Goal: Transaction & Acquisition: Download file/media

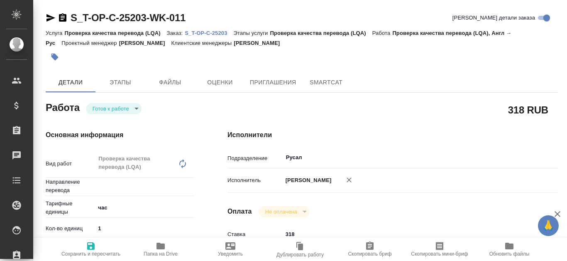
type textarea "x"
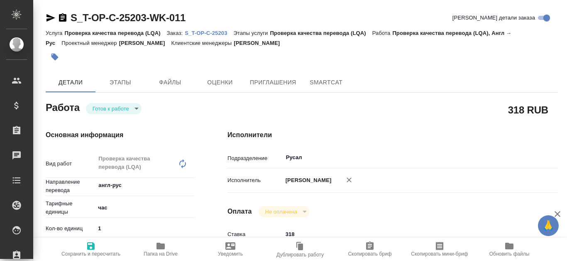
type textarea "x"
type input "англ-рус"
type textarea "x"
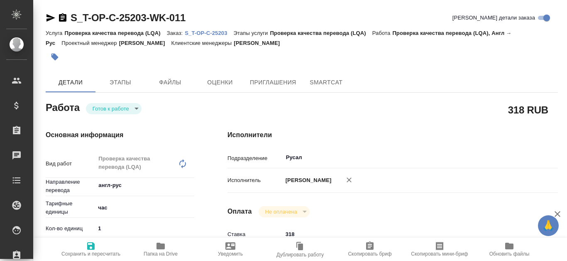
type textarea "x"
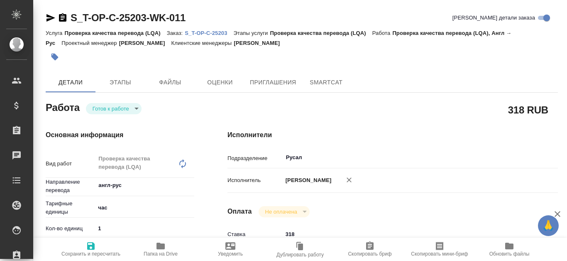
type textarea "x"
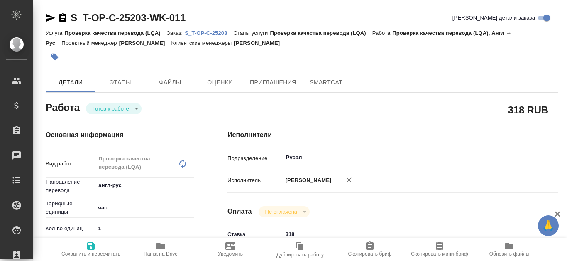
type textarea "x"
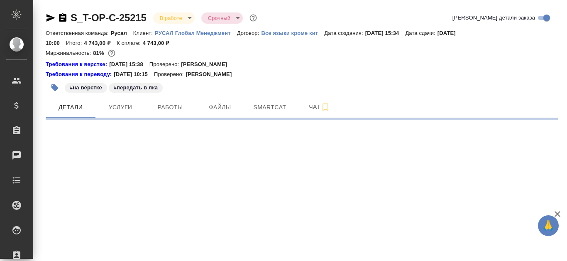
select select "RU"
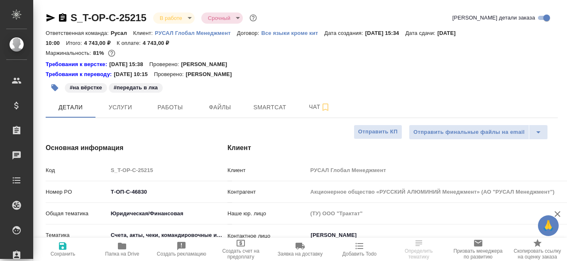
type textarea "x"
type input "[PERSON_NAME]"
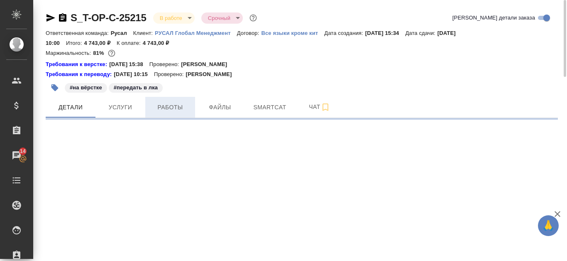
select select "RU"
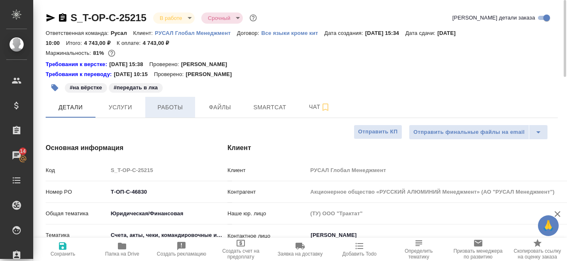
type textarea "x"
click at [178, 110] on span "Работы" at bounding box center [170, 107] width 40 height 10
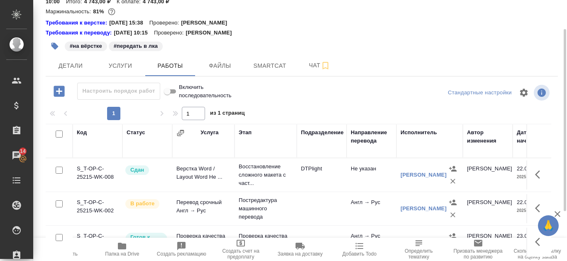
scroll to position [83, 0]
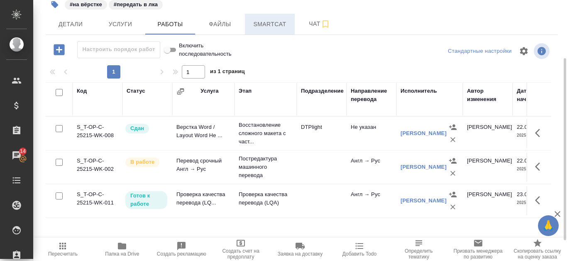
click at [263, 20] on span "Smartcat" at bounding box center [270, 24] width 40 height 10
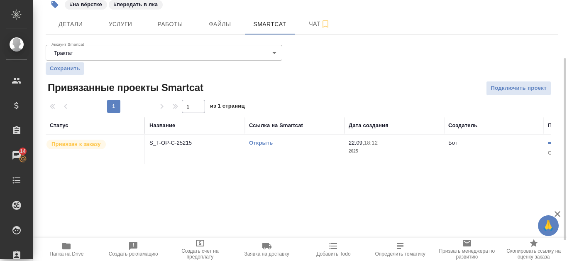
click at [265, 145] on link "Открыть" at bounding box center [261, 143] width 24 height 6
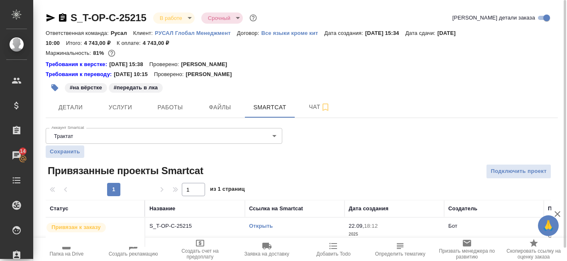
click at [47, 19] on icon "button" at bounding box center [51, 17] width 9 height 7
click at [164, 108] on span "Работы" at bounding box center [170, 107] width 40 height 10
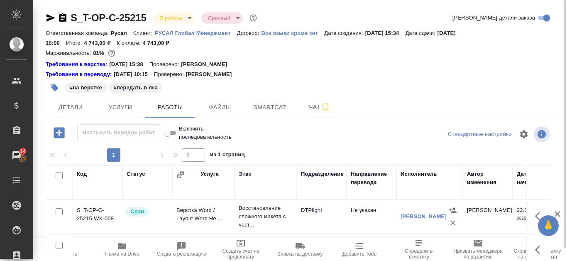
scroll to position [113, 0]
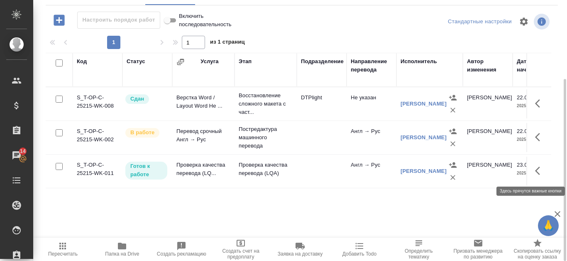
click at [542, 166] on icon "button" at bounding box center [540, 171] width 10 height 10
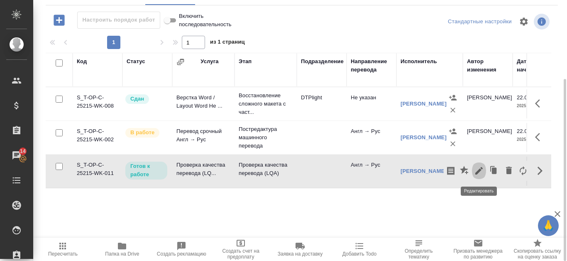
click at [481, 165] on button "button" at bounding box center [479, 171] width 14 height 20
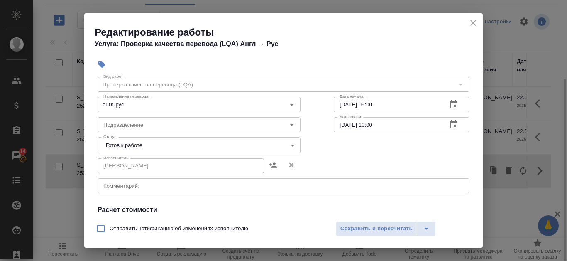
scroll to position [42, 0]
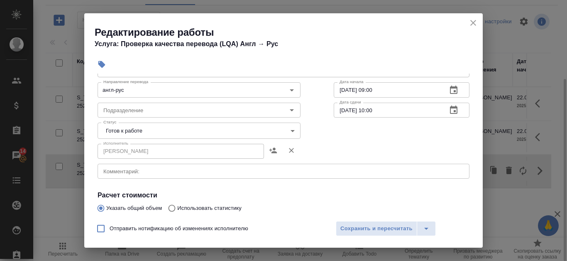
click at [292, 128] on body "🙏 .cls-1 fill:#fff; AWATERA Kanataeva Ekaterina Клиенты Спецификации Заказы 14 …" at bounding box center [283, 130] width 567 height 261
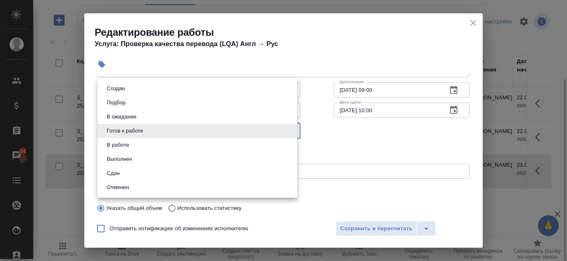
click at [224, 177] on li "Сдан" at bounding box center [198, 173] width 200 height 14
type input "closed"
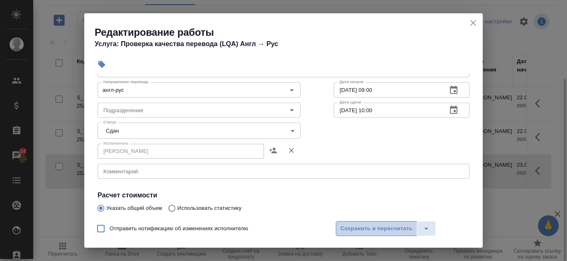
click at [397, 228] on span "Сохранить и пересчитать" at bounding box center [377, 229] width 72 height 10
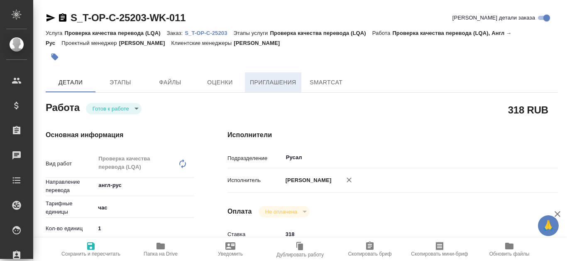
type textarea "x"
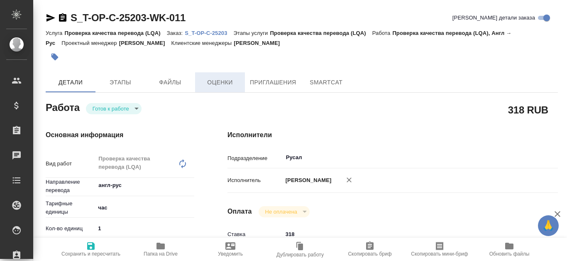
type textarea "x"
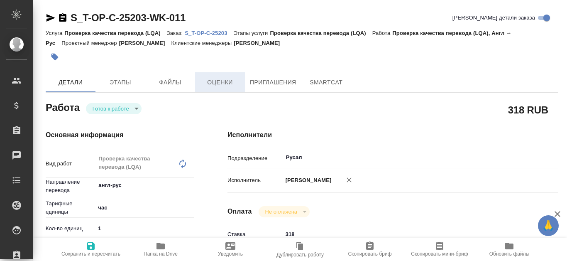
type textarea "x"
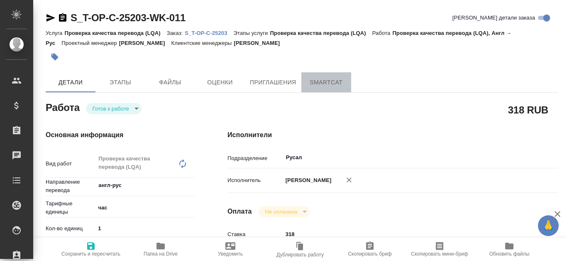
click at [331, 81] on span "SmartCat" at bounding box center [327, 82] width 40 height 10
type textarea "x"
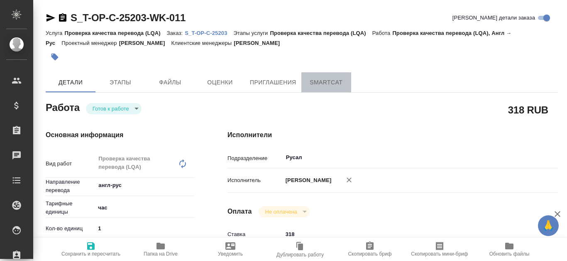
type textarea "x"
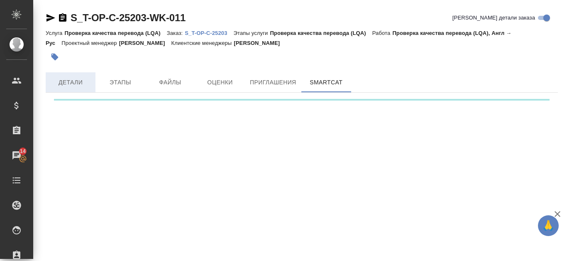
click at [76, 82] on span "Детали" at bounding box center [71, 82] width 40 height 10
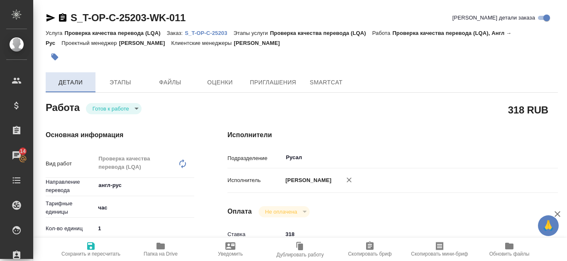
type textarea "x"
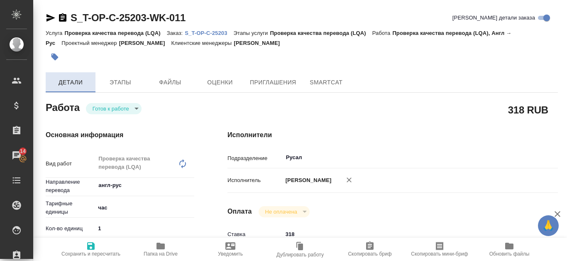
type textarea "x"
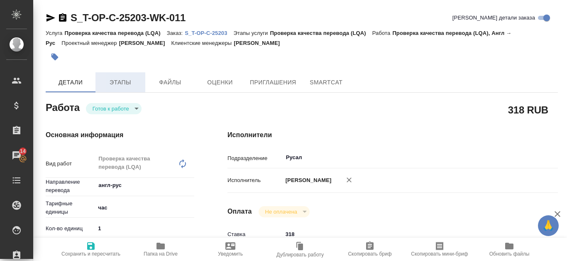
type textarea "x"
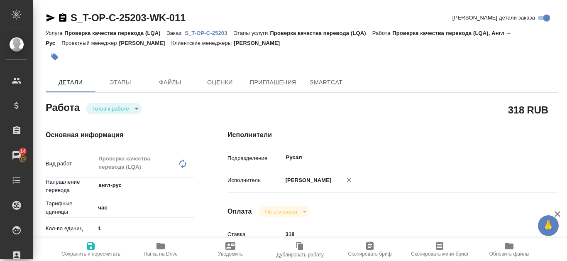
click at [204, 30] on p "S_T-OP-C-25203" at bounding box center [209, 33] width 49 height 6
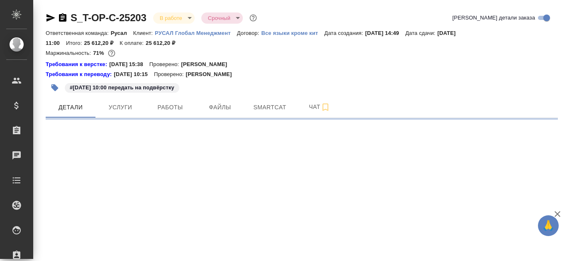
select select "RU"
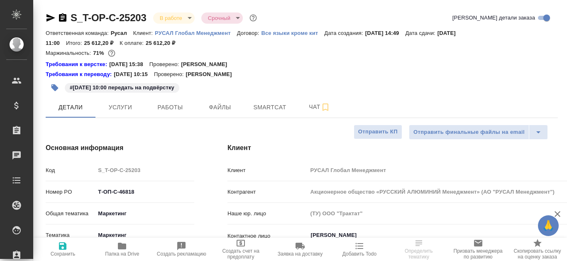
type textarea "x"
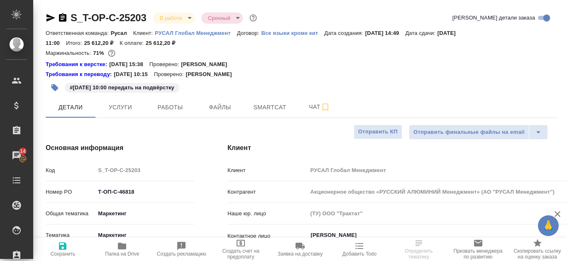
type textarea "x"
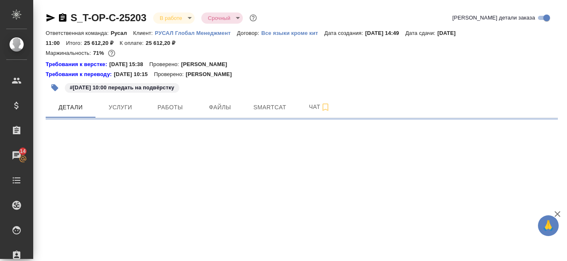
select select "RU"
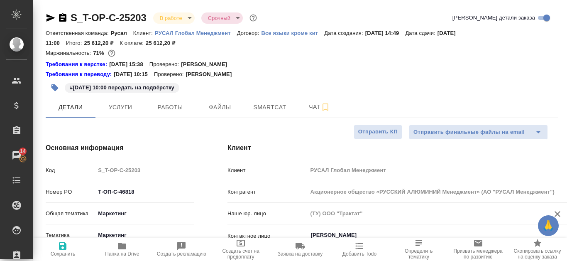
type textarea "x"
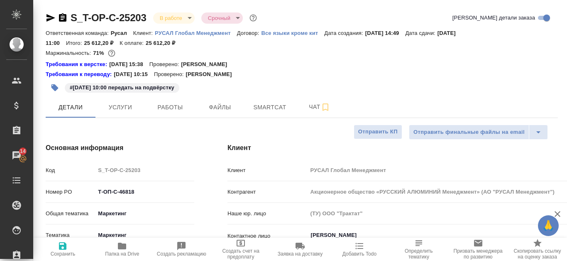
type textarea "x"
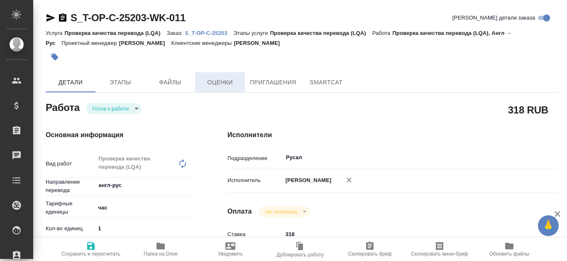
type textarea "x"
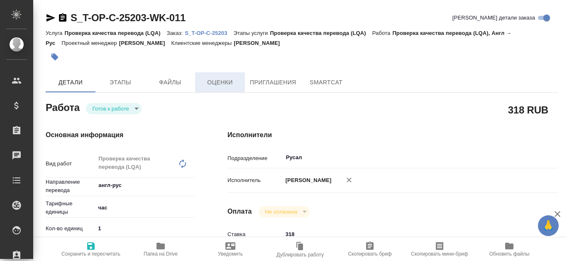
type textarea "x"
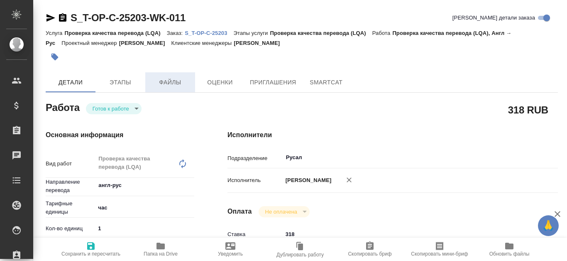
type textarea "x"
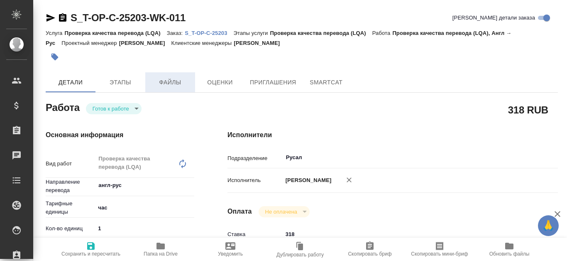
type textarea "x"
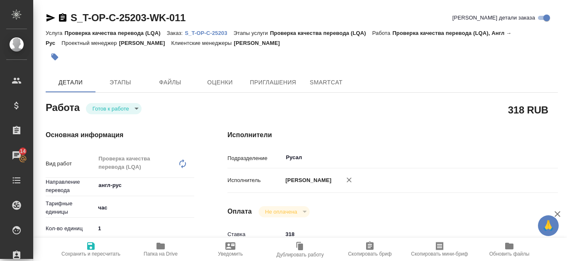
click at [222, 32] on p "S_T-OP-C-25203" at bounding box center [209, 33] width 49 height 6
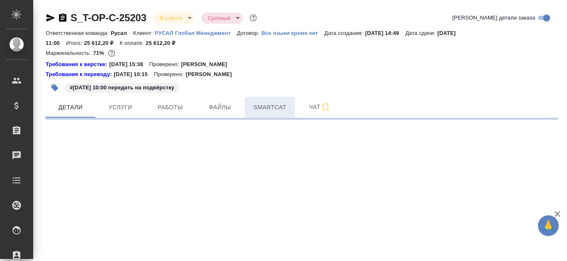
select select "RU"
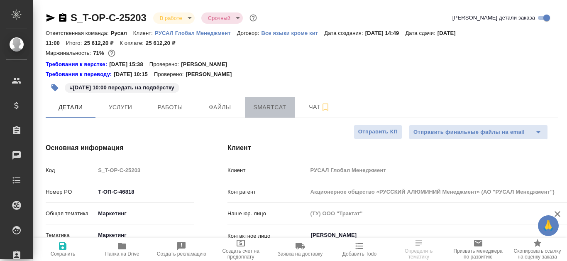
click at [290, 105] on span "Smartcat" at bounding box center [270, 107] width 40 height 10
type textarea "x"
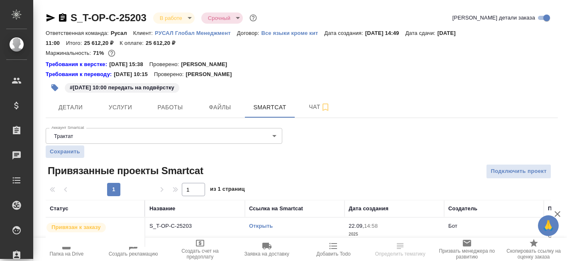
scroll to position [14, 0]
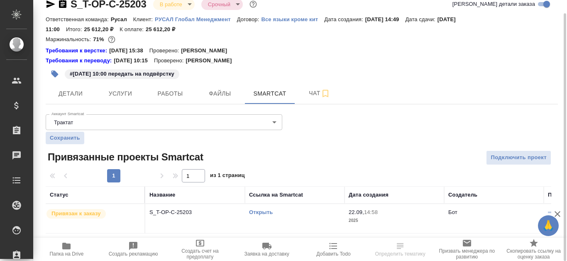
click at [271, 213] on link "Открыть" at bounding box center [261, 212] width 24 height 6
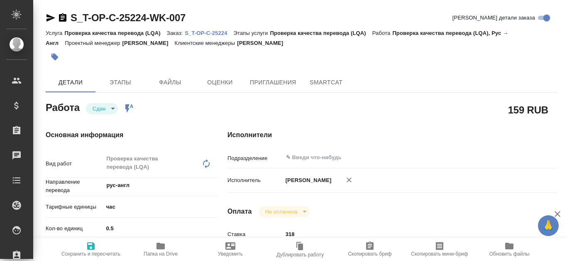
type textarea "x"
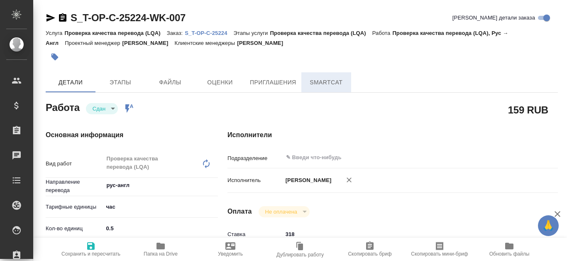
type textarea "x"
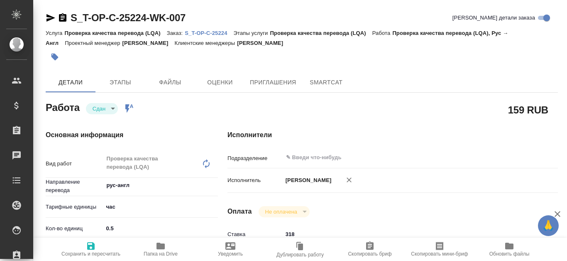
type textarea "x"
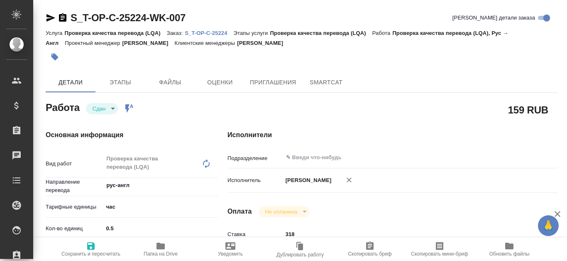
click at [215, 27] on div "S_T-OP-C-25224-WK-007 Кратко детали заказа" at bounding box center [302, 19] width 513 height 17
click at [213, 31] on p "S_T-OP-C-25224" at bounding box center [209, 33] width 49 height 6
type textarea "x"
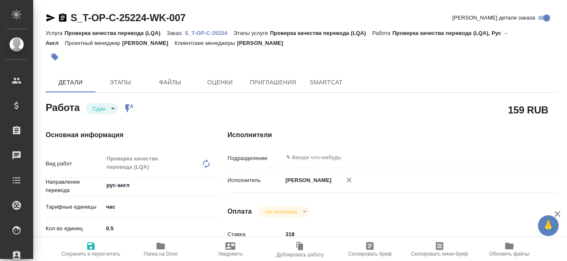
type textarea "x"
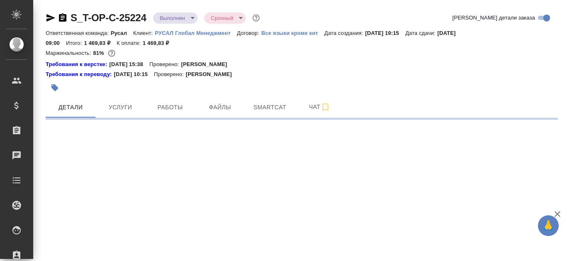
select select "RU"
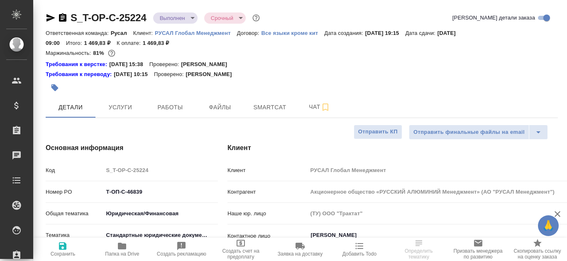
type textarea "x"
click at [279, 106] on span "Smartcat" at bounding box center [270, 107] width 40 height 10
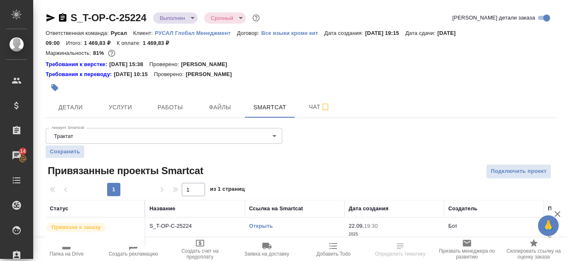
click at [265, 227] on link "Открыть" at bounding box center [261, 226] width 24 height 6
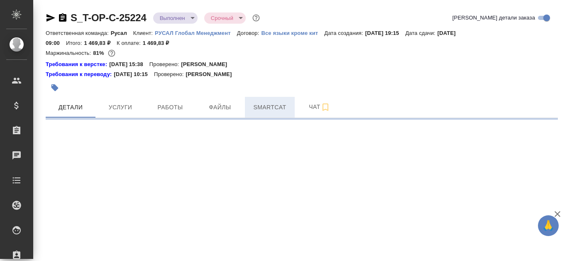
select select "RU"
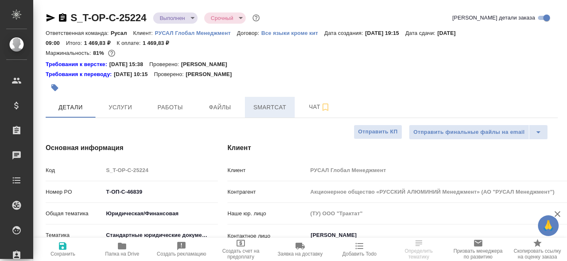
type textarea "x"
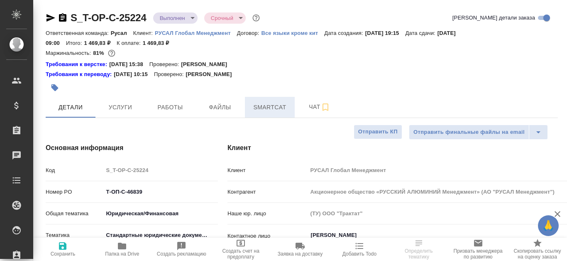
type textarea "x"
click at [280, 108] on span "Smartcat" at bounding box center [270, 107] width 40 height 10
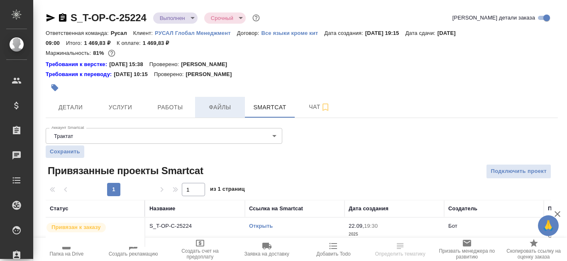
click at [222, 105] on span "Файлы" at bounding box center [220, 107] width 40 height 10
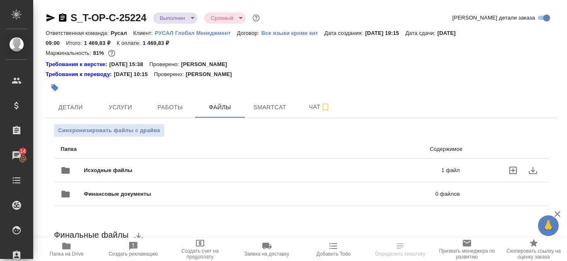
click at [408, 170] on p "1 файл" at bounding box center [373, 170] width 173 height 8
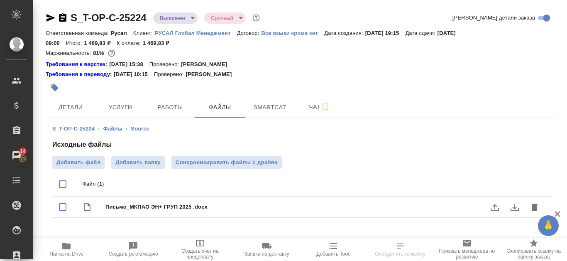
click at [517, 212] on icon "download" at bounding box center [515, 207] width 10 height 10
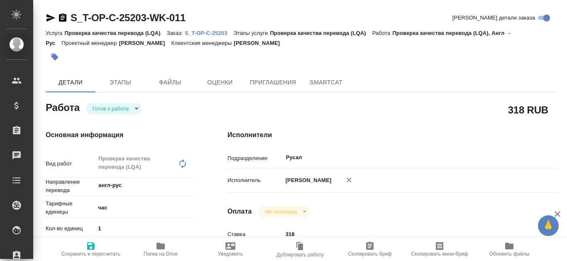
type textarea "x"
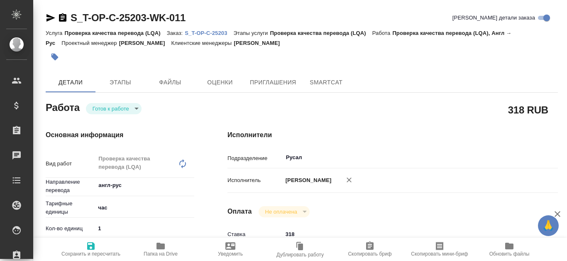
type textarea "x"
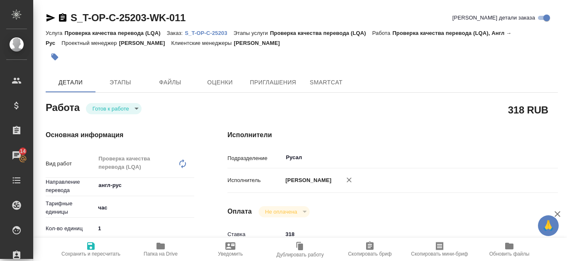
click at [223, 32] on p "S_T-OP-C-25203" at bounding box center [209, 33] width 49 height 6
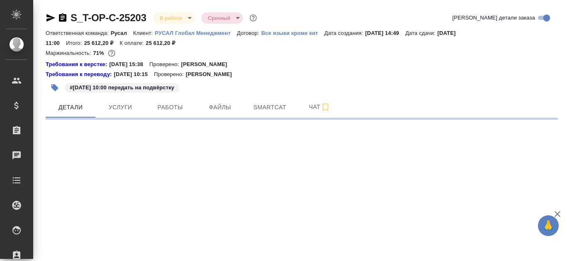
select select "RU"
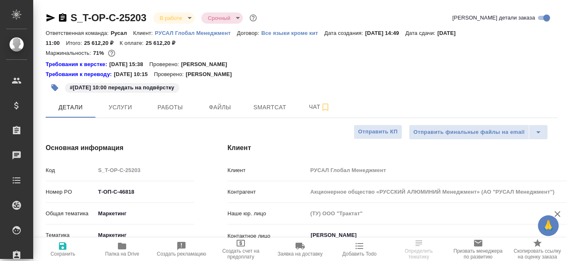
type textarea "x"
click at [290, 111] on button "Smartcat" at bounding box center [270, 107] width 50 height 21
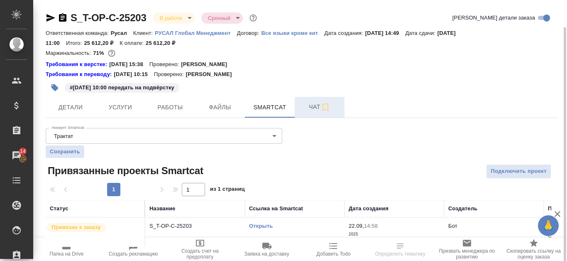
scroll to position [14, 0]
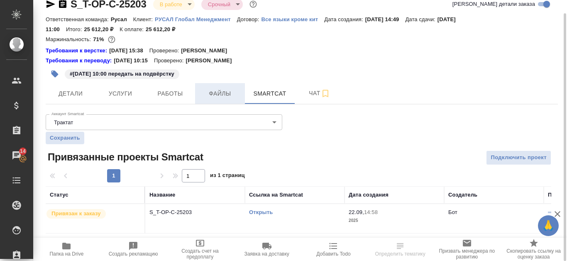
click at [220, 96] on span "Файлы" at bounding box center [220, 93] width 40 height 10
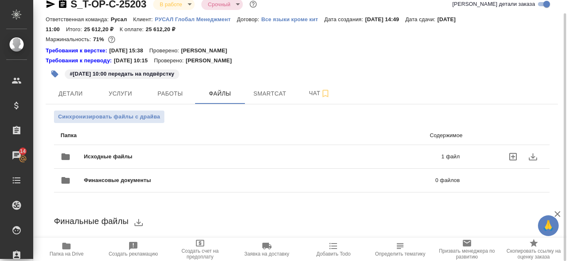
click at [350, 156] on p "1 файл" at bounding box center [373, 156] width 173 height 8
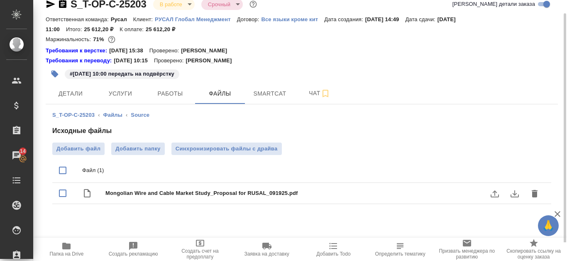
click at [516, 194] on icon "download" at bounding box center [515, 193] width 8 height 7
